Goal: Task Accomplishment & Management: Manage account settings

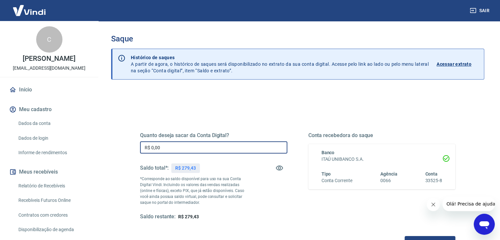
drag, startPoint x: 170, startPoint y: 148, endPoint x: 115, endPoint y: 144, distance: 54.4
click at [118, 144] on div "Quanto deseja sacar da Conta Digital? R$ 0,00 ​ Saldo total*: R$ 279,43 *Corres…" at bounding box center [297, 207] width 373 height 235
click at [159, 148] on input "R$ 279,43" at bounding box center [213, 147] width 147 height 12
click at [169, 147] on input "R$ 279,43" at bounding box center [213, 147] width 147 height 12
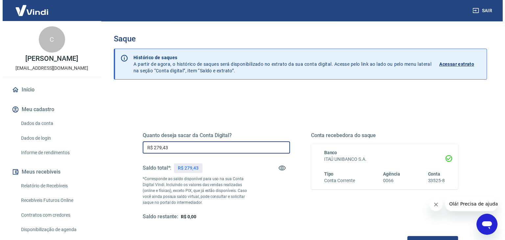
scroll to position [33, 0]
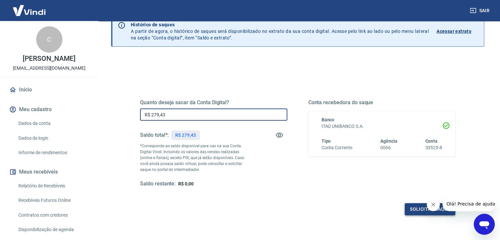
type input "R$ 279,43"
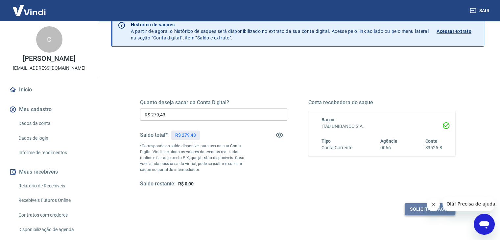
click at [416, 209] on button "Solicitar saque" at bounding box center [430, 209] width 51 height 12
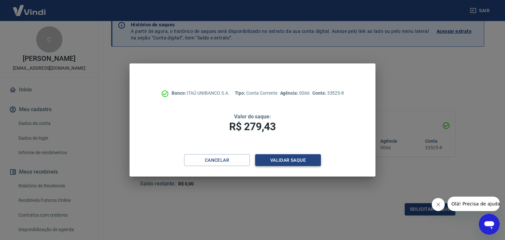
click at [285, 160] on button "Validar saque" at bounding box center [288, 160] width 66 height 12
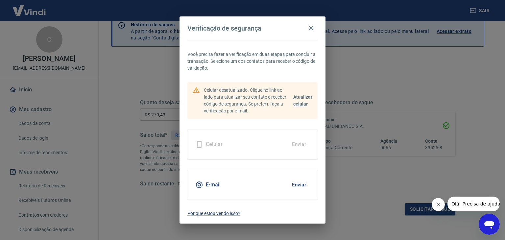
click at [300, 184] on button "Enviar" at bounding box center [298, 185] width 21 height 14
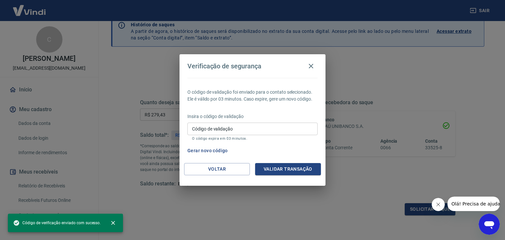
click at [241, 129] on input "Código de validação" at bounding box center [252, 129] width 130 height 12
paste input "845509"
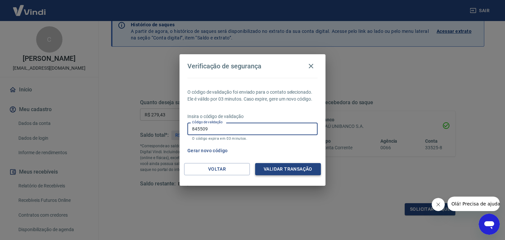
type input "845509"
click at [284, 170] on button "Validar transação" at bounding box center [288, 169] width 66 height 12
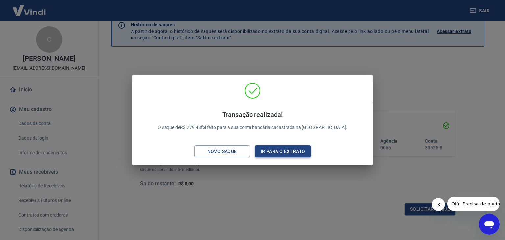
click at [285, 149] on button "Ir para o extrato" at bounding box center [283, 151] width 56 height 12
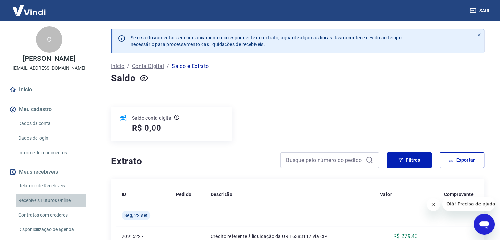
click at [43, 200] on link "Recebíveis Futuros Online" at bounding box center [53, 200] width 75 height 13
click at [483, 9] on button "Sair" at bounding box center [480, 11] width 24 height 12
